Goal: Task Accomplishment & Management: Complete application form

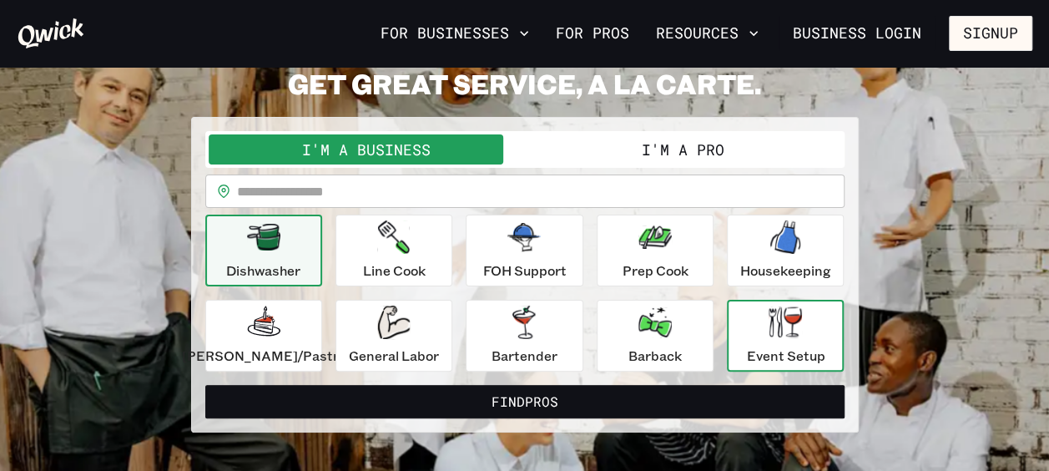
click at [771, 343] on div "Event Setup" at bounding box center [785, 336] width 78 height 60
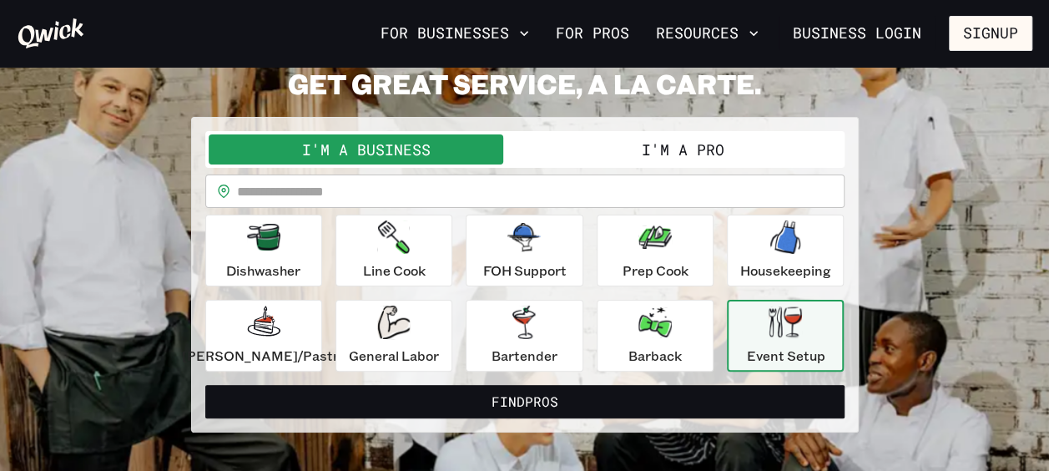
click at [769, 329] on icon "button" at bounding box center [785, 321] width 33 height 31
click at [397, 331] on icon "button" at bounding box center [393, 322] width 33 height 33
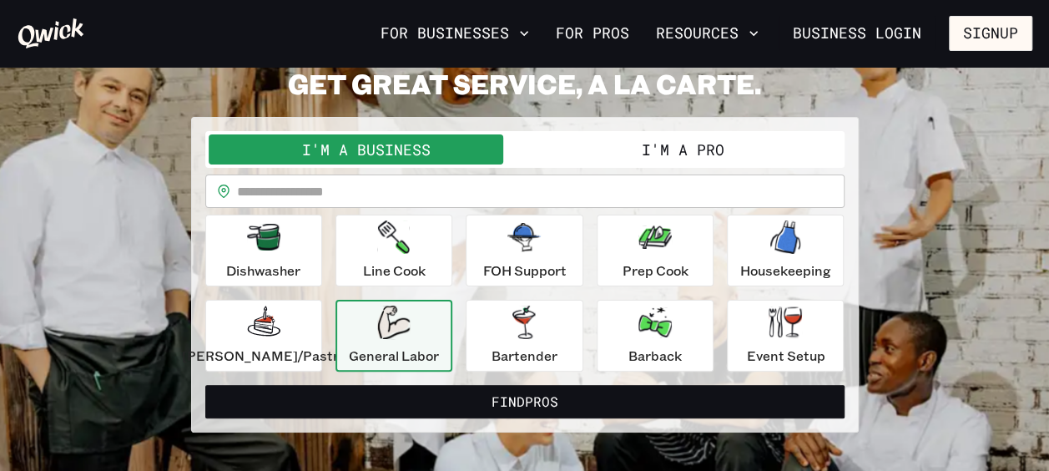
click at [671, 150] on button "I'm a Pro" at bounding box center [683, 149] width 316 height 30
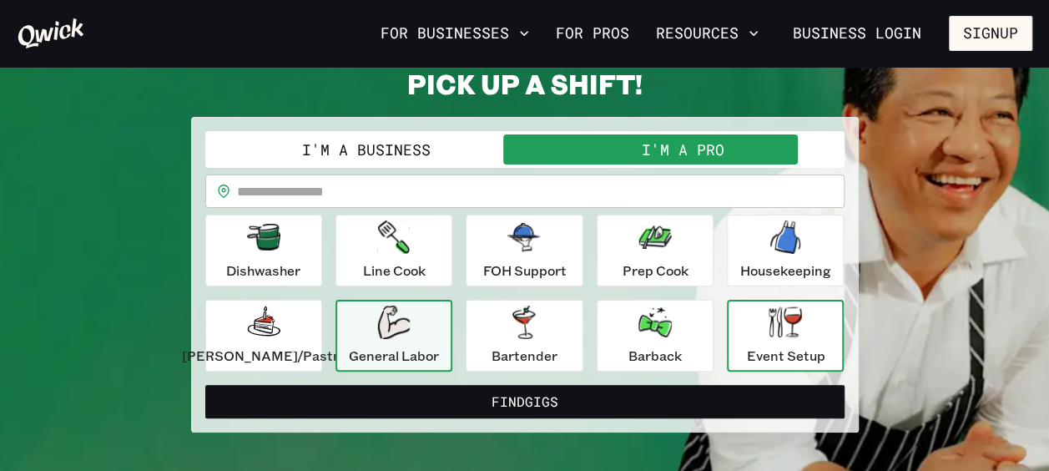
click at [776, 351] on p "Event Setup" at bounding box center [785, 356] width 78 height 20
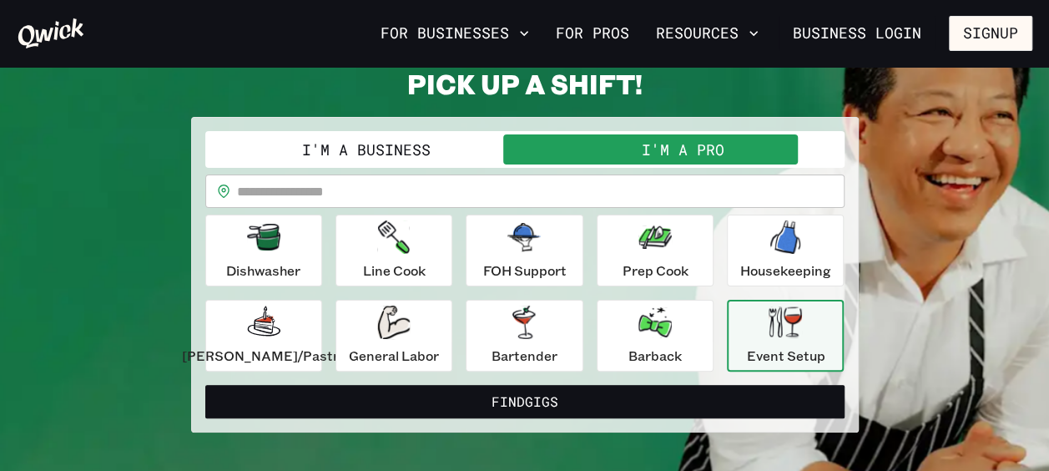
click at [743, 387] on button "Find Gigs" at bounding box center [524, 401] width 639 height 33
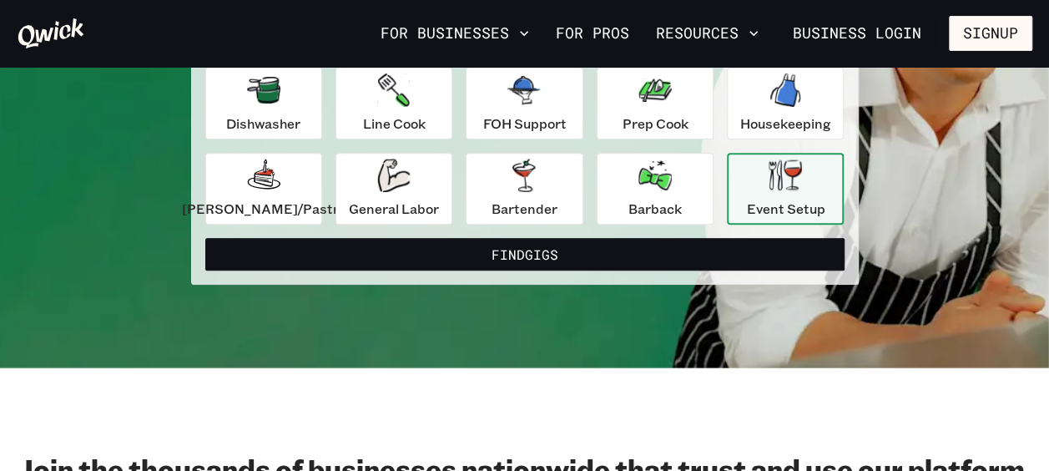
scroll to position [83, 0]
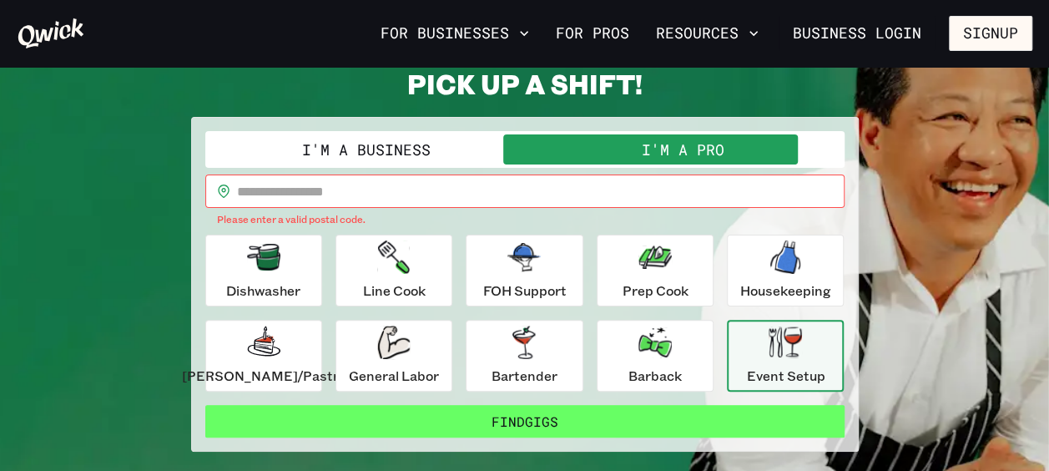
click at [743, 413] on button "Find Gigs" at bounding box center [524, 421] width 639 height 33
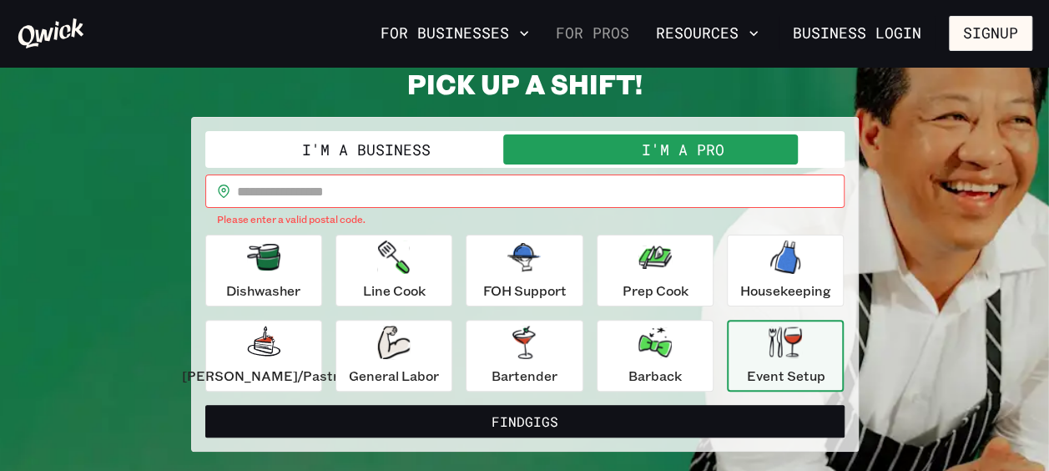
click at [605, 37] on link "For Pros" at bounding box center [592, 33] width 87 height 28
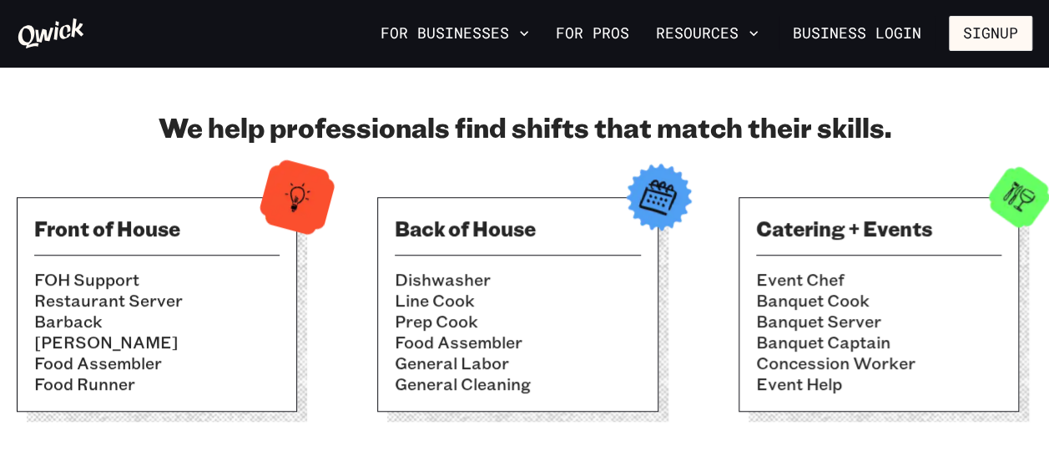
scroll to position [584, 0]
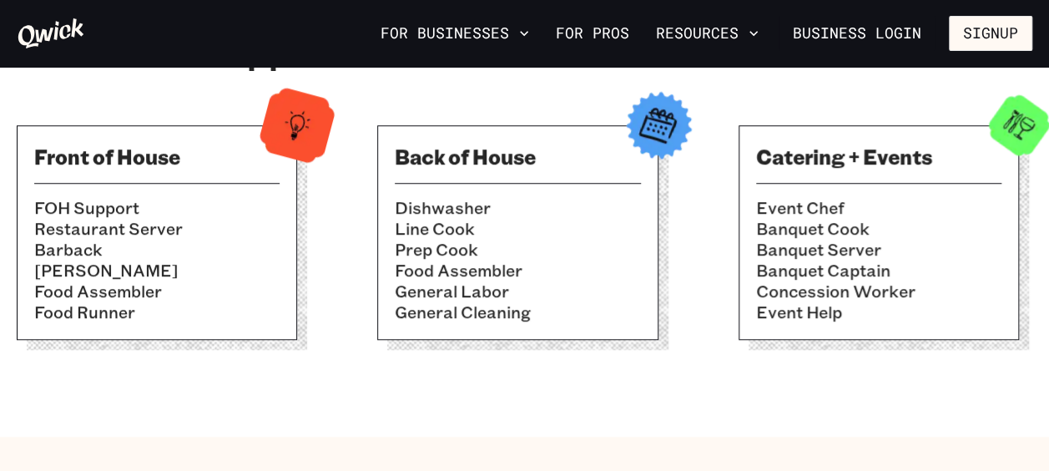
click at [625, 286] on li "General Labor" at bounding box center [517, 290] width 245 height 21
click at [862, 280] on li "Concession Worker" at bounding box center [878, 290] width 245 height 21
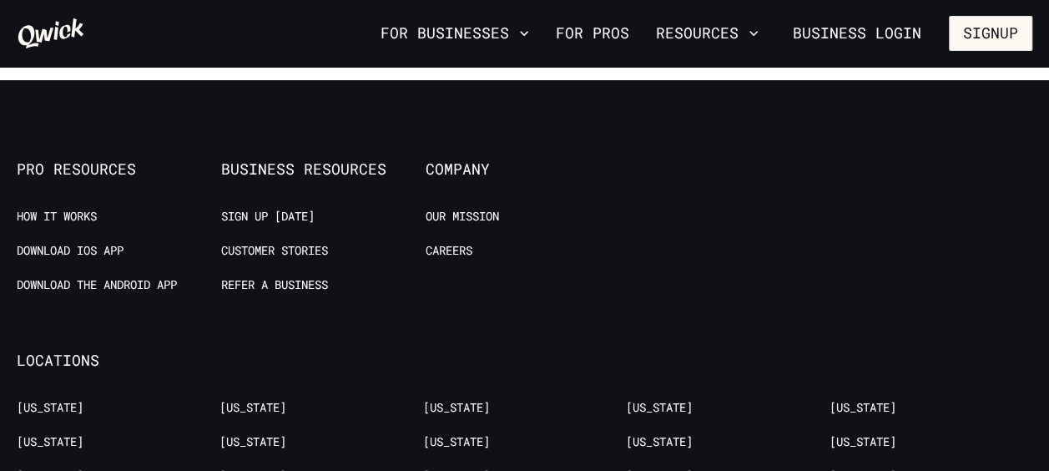
scroll to position [3172, 0]
